Goal: Navigation & Orientation: Find specific page/section

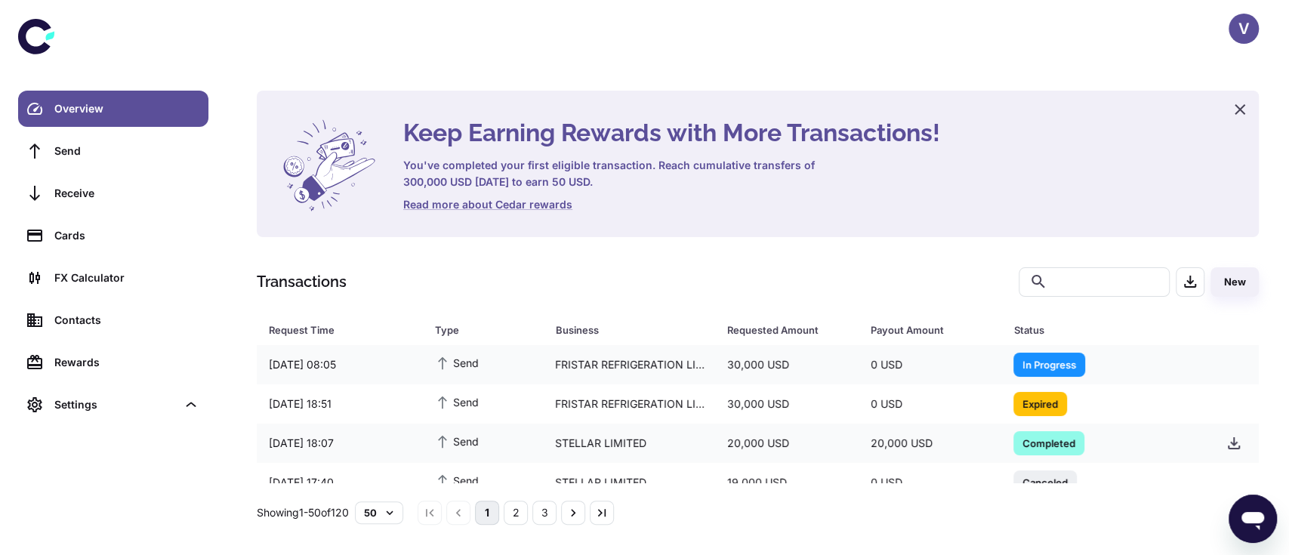
click at [97, 106] on div "Overview" at bounding box center [126, 108] width 145 height 17
